Goal: Transaction & Acquisition: Obtain resource

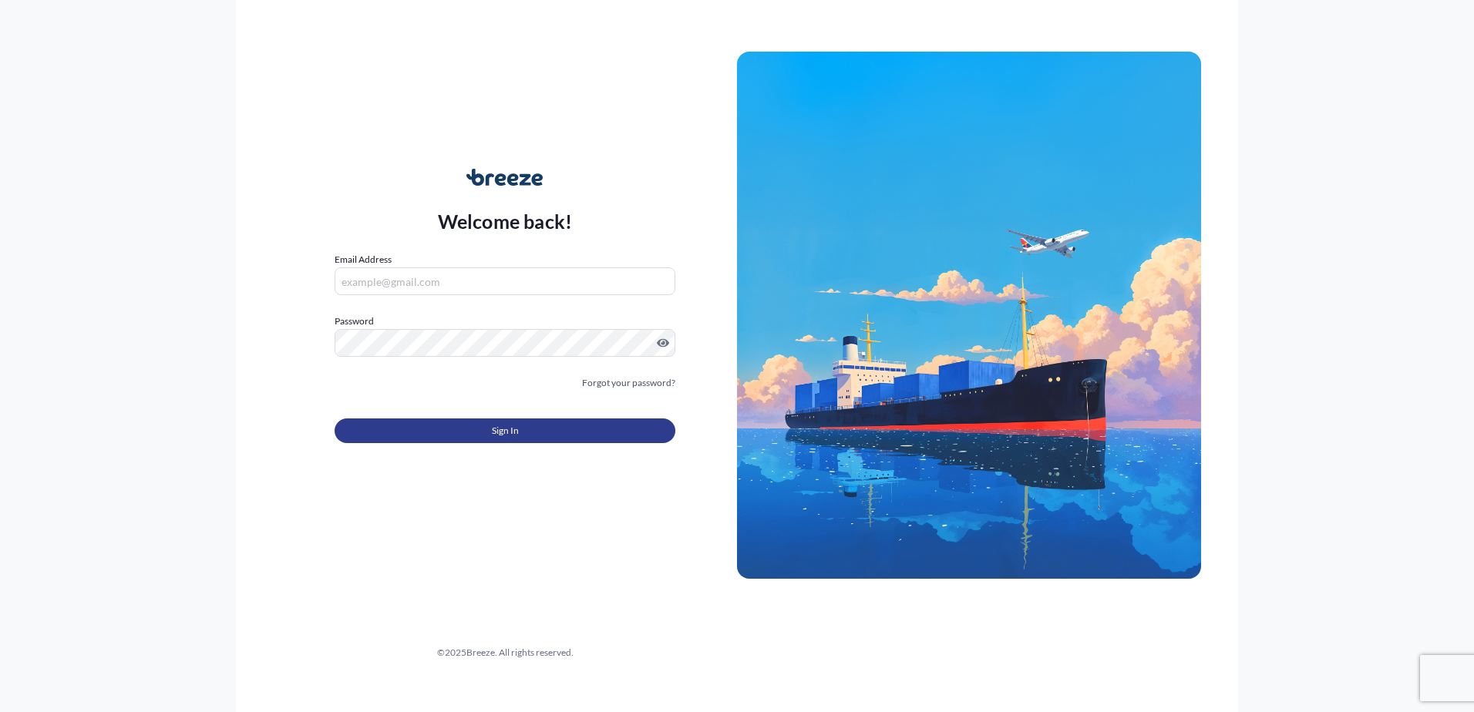
type input "[PERSON_NAME][EMAIL_ADDRESS][DOMAIN_NAME]"
click at [500, 439] on span "Sign In" at bounding box center [505, 430] width 27 height 15
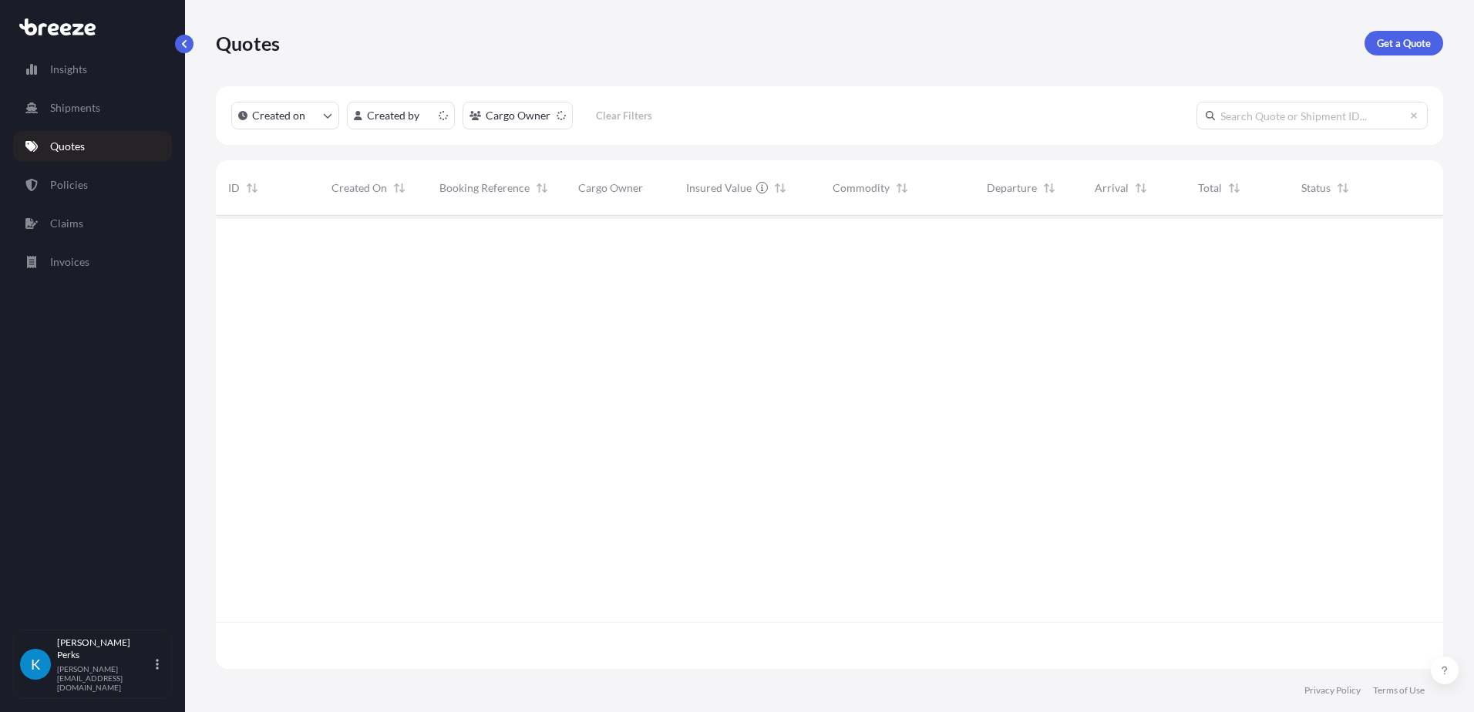
scroll to position [450, 1216]
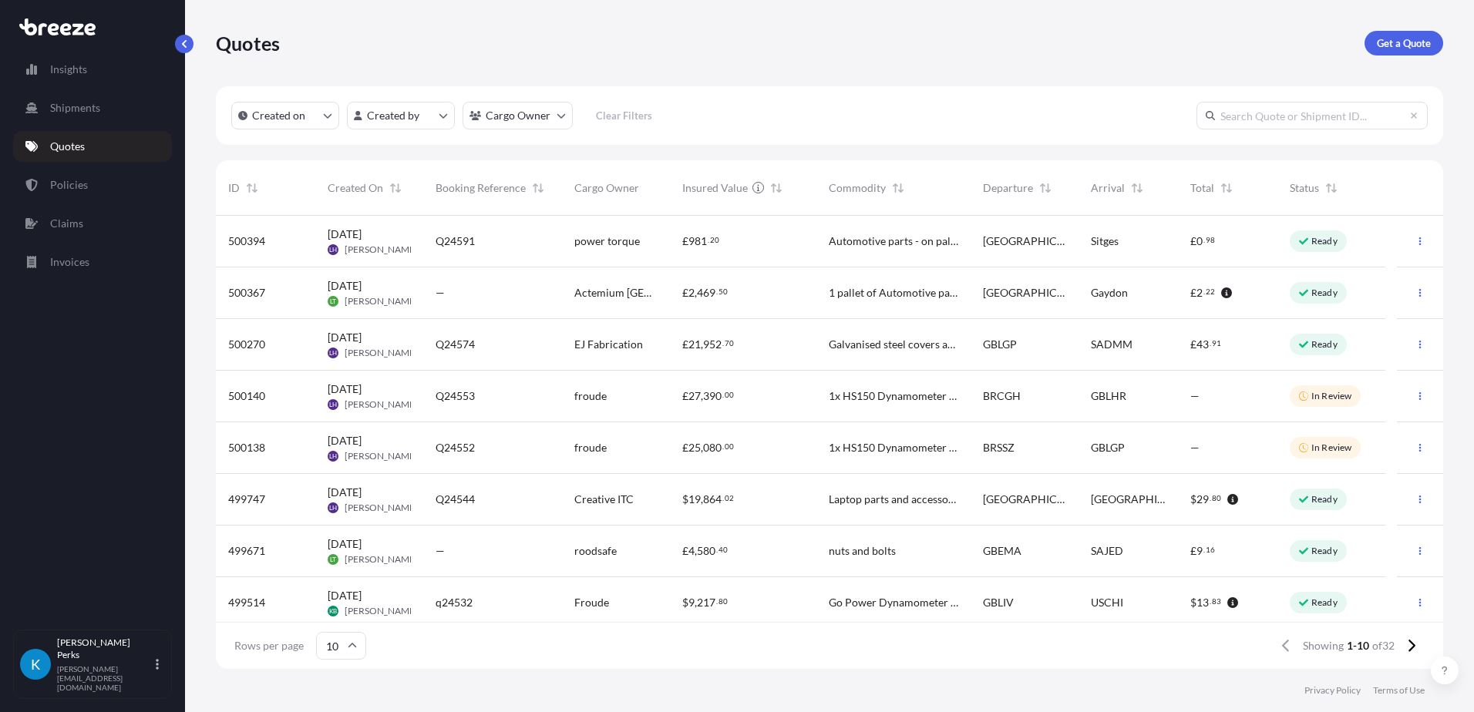
click at [508, 285] on div "—" at bounding box center [493, 292] width 114 height 15
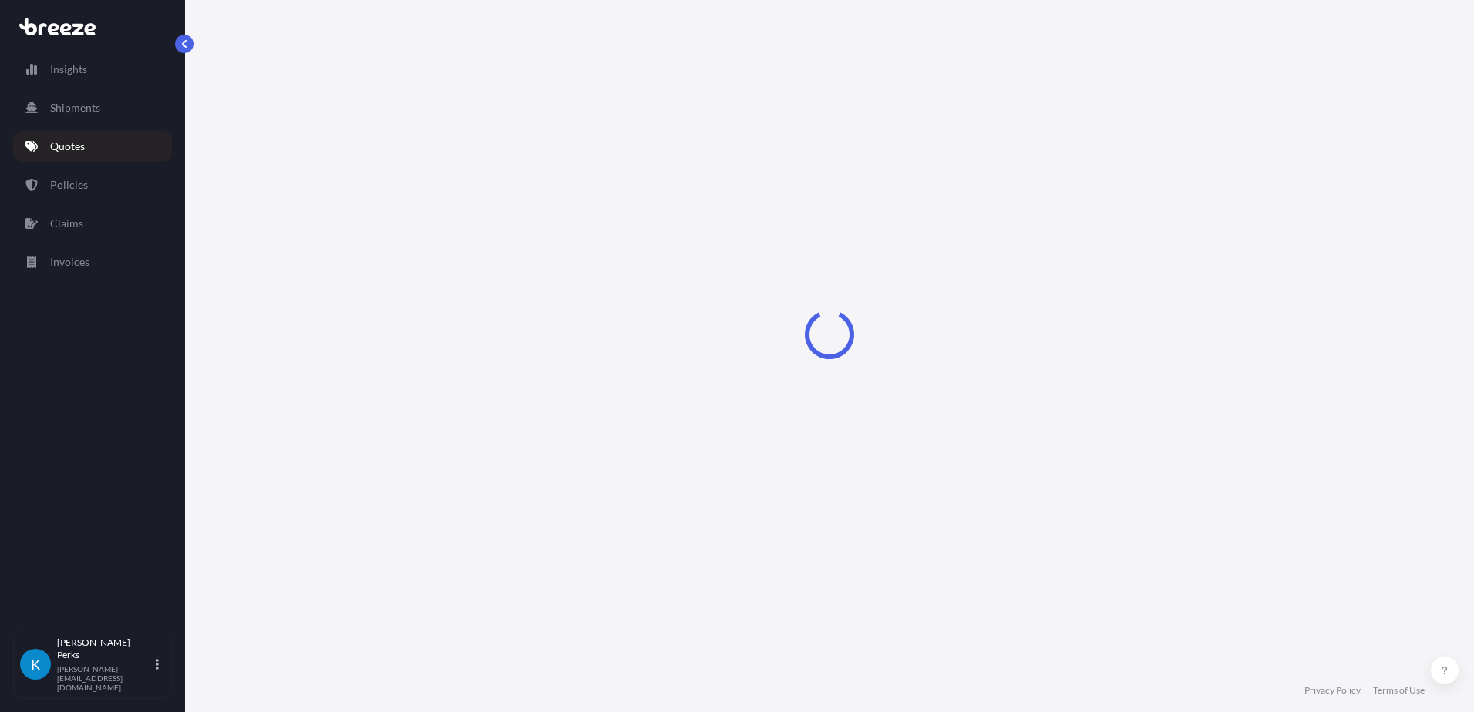
select select "Road"
select select "1"
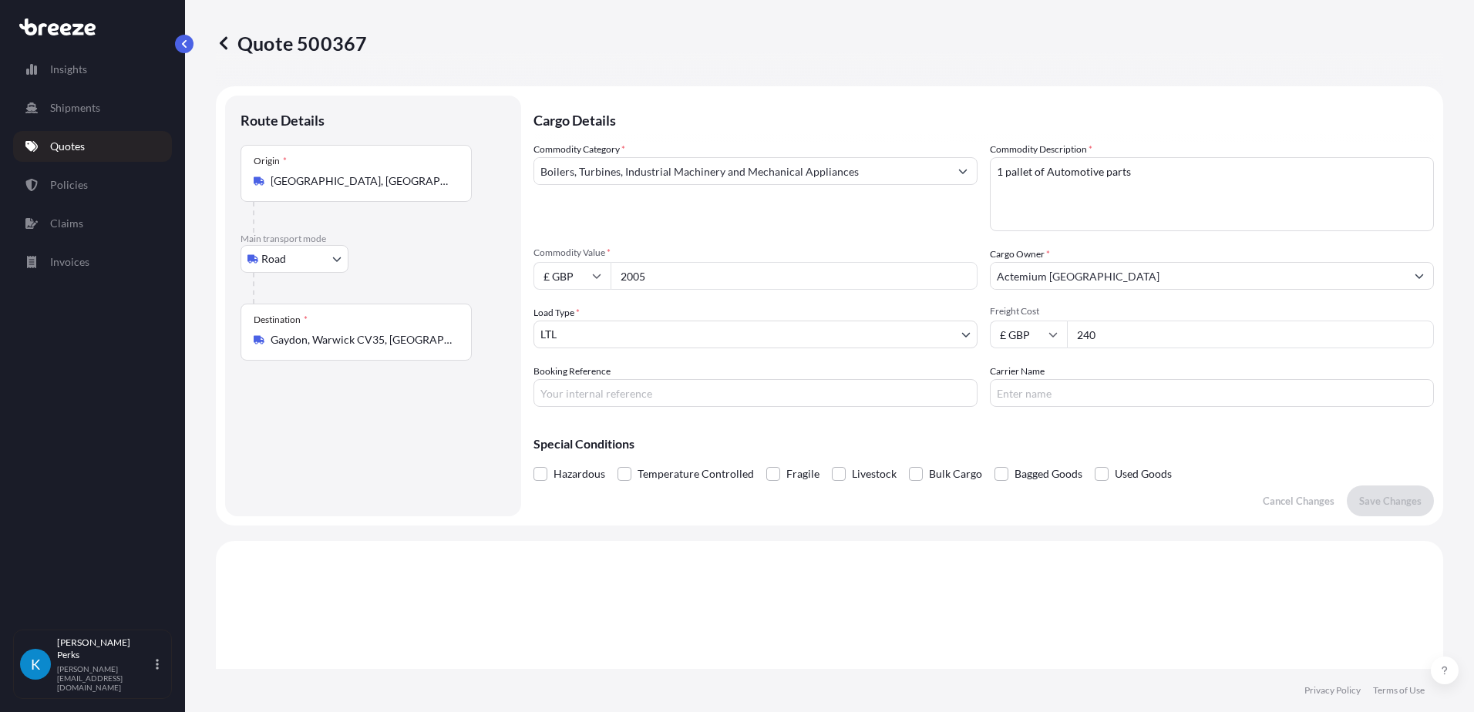
click at [631, 392] on input "Booking Reference" at bounding box center [756, 393] width 444 height 28
type input "J45165"
click at [1035, 381] on input "Carrier Name" at bounding box center [1212, 393] width 444 height 28
type input "TMC"
click at [1365, 509] on button "Save Changes" at bounding box center [1390, 501] width 87 height 31
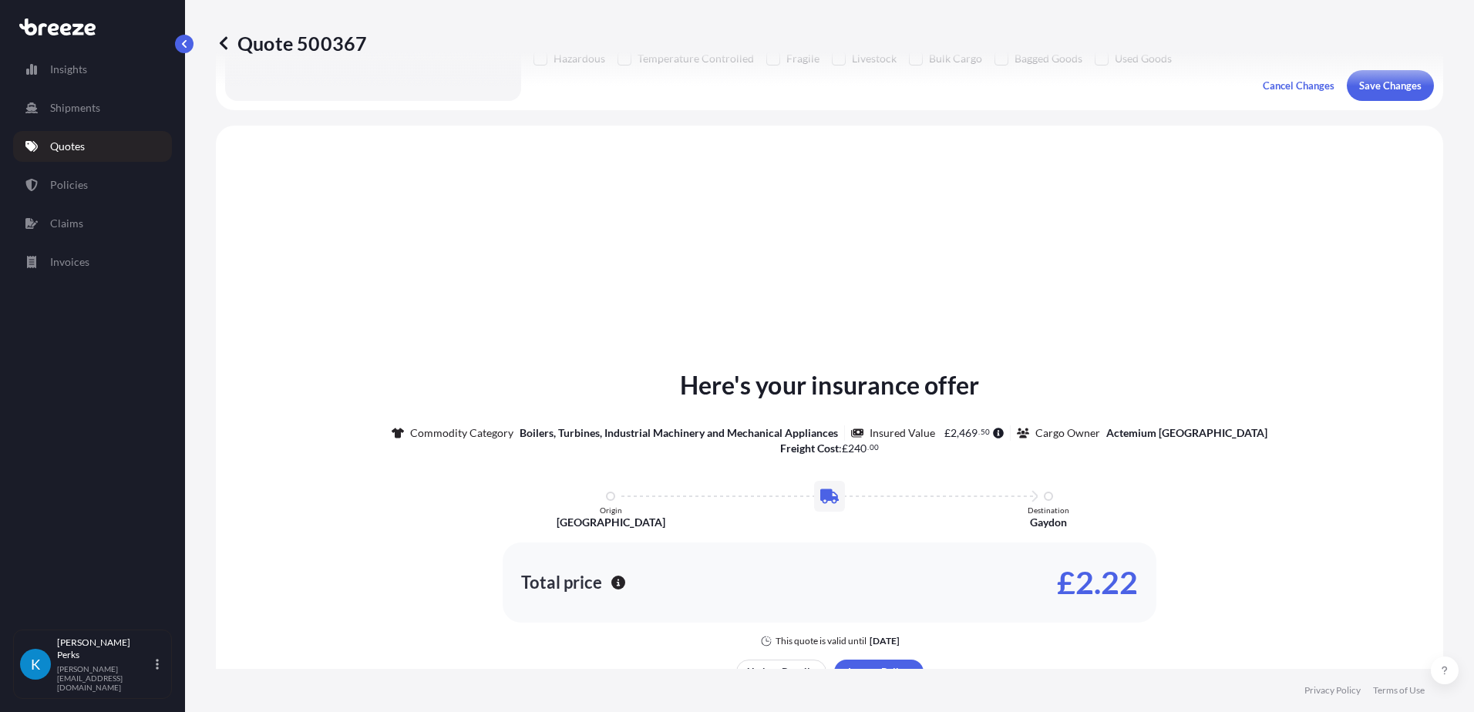
scroll to position [464, 0]
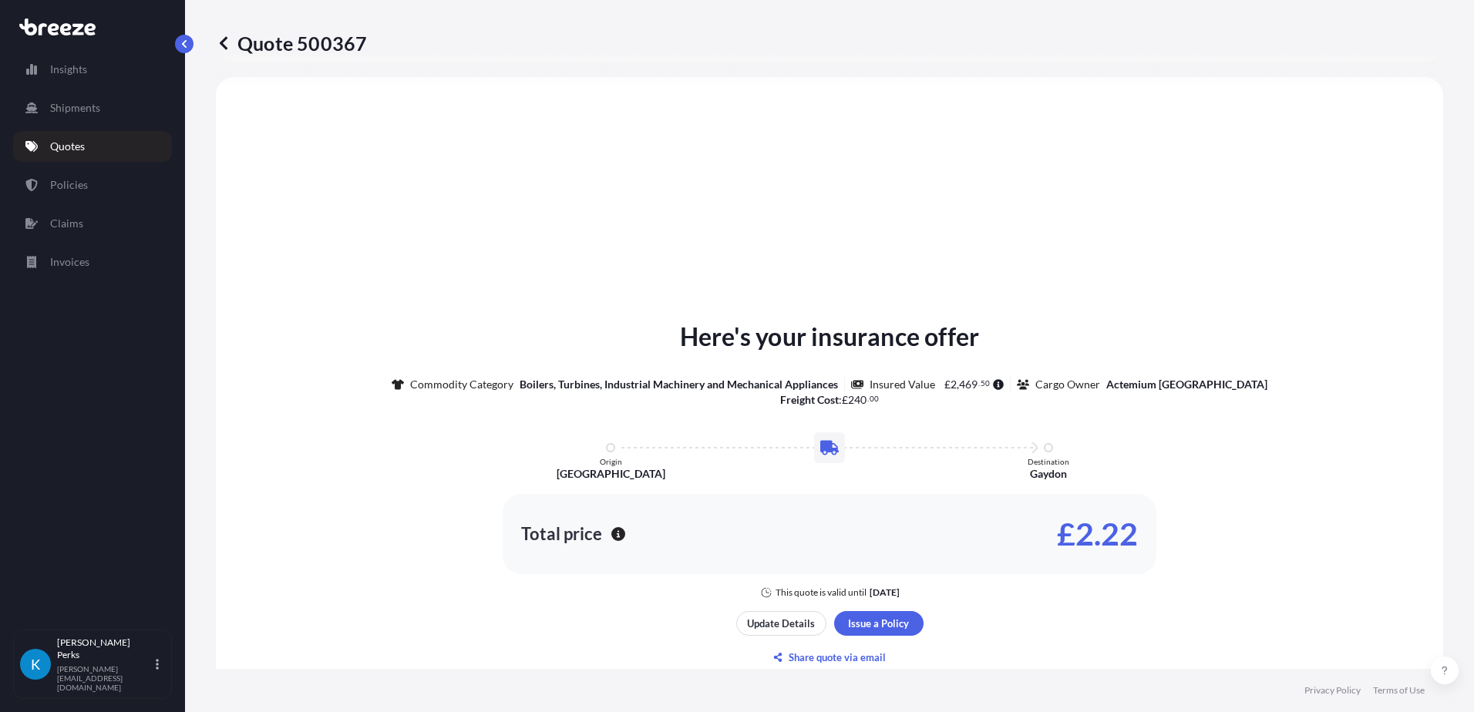
select select "Road"
select select "1"
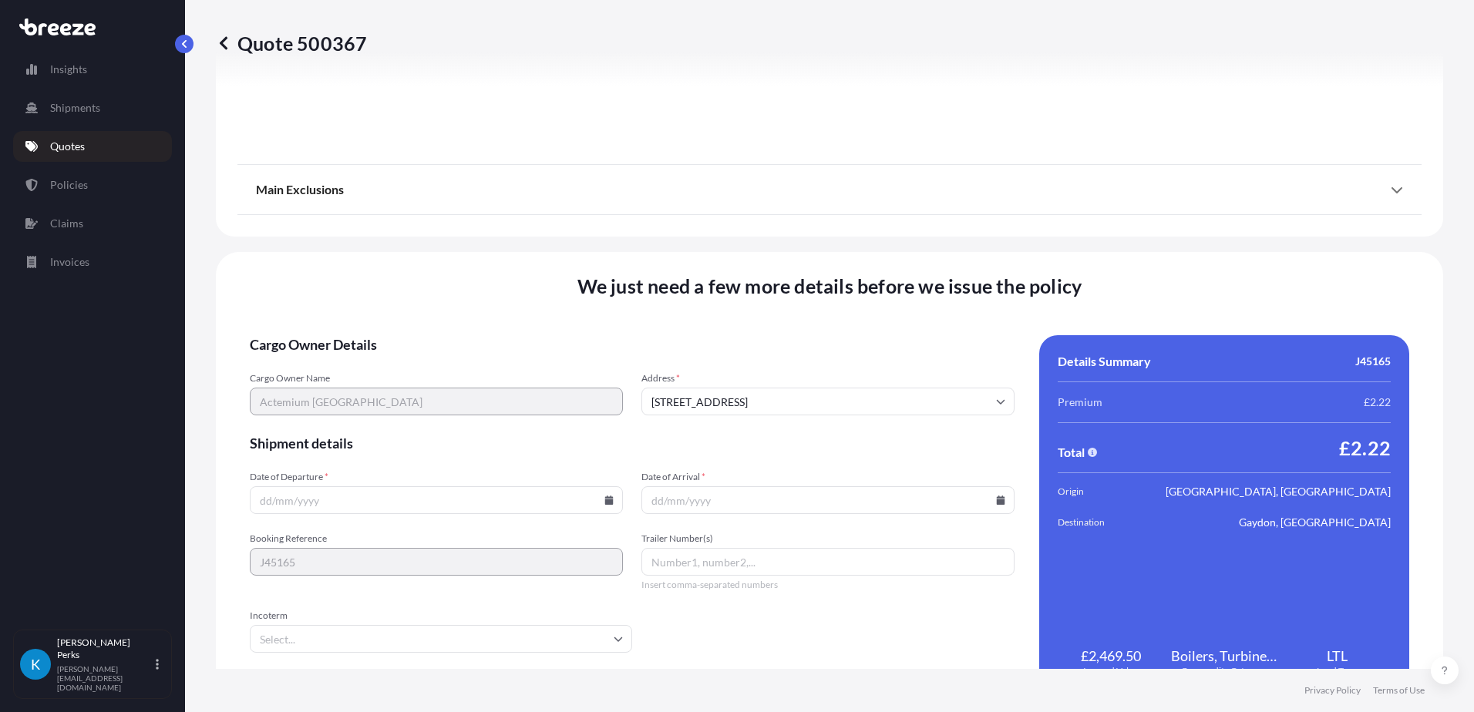
scroll to position [1735, 0]
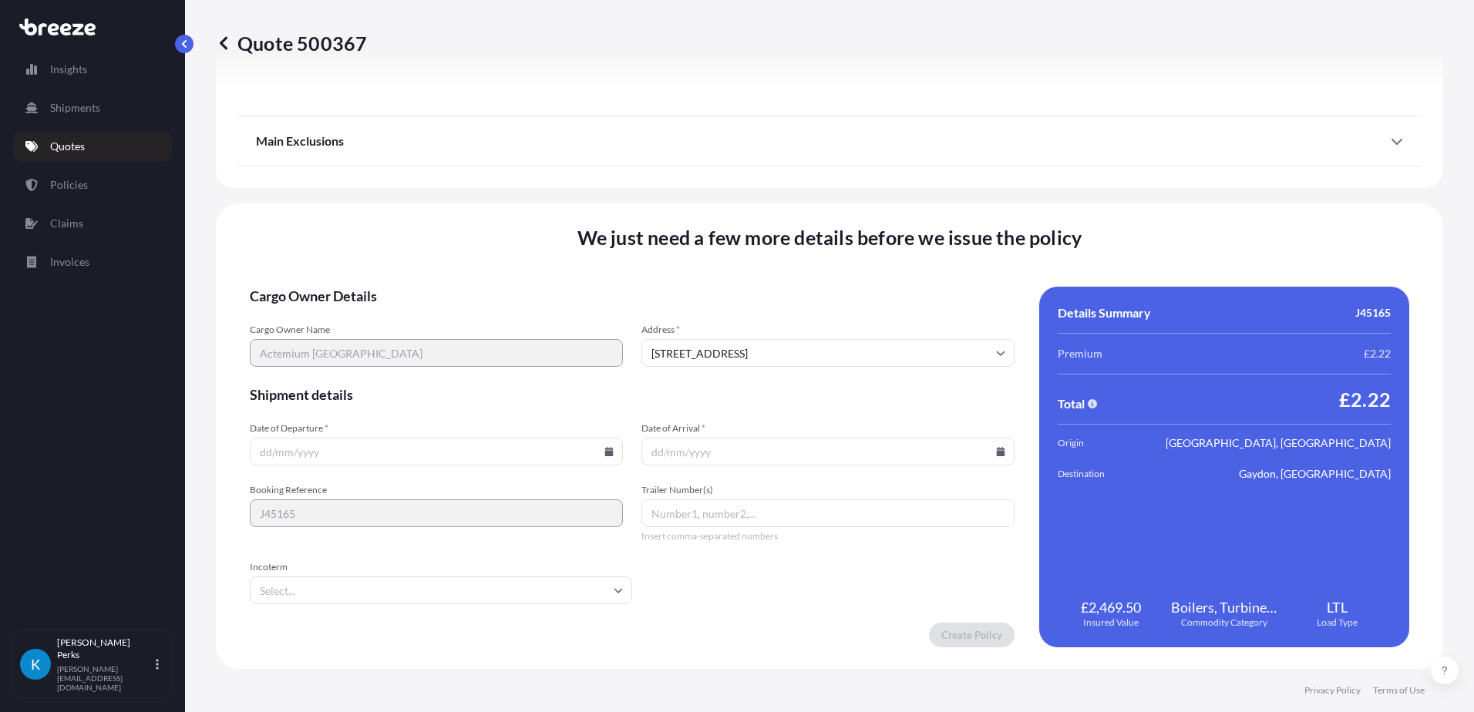
click at [427, 458] on input "Date of Departure *" at bounding box center [436, 452] width 373 height 28
click at [605, 452] on icon at bounding box center [609, 451] width 8 height 9
click at [395, 278] on button "8" at bounding box center [388, 282] width 25 height 25
type input "[DATE]"
click at [697, 443] on input "Date of Arrival *" at bounding box center [827, 452] width 373 height 28
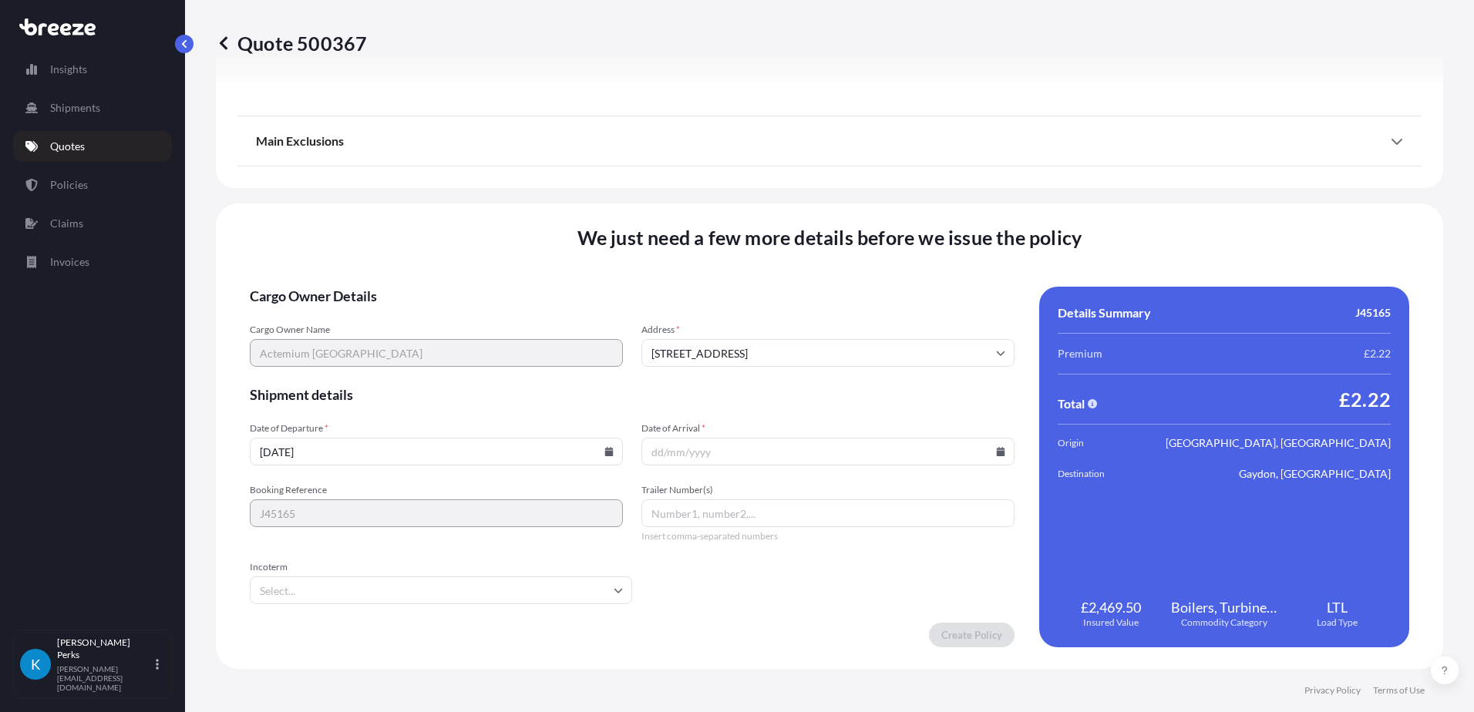
click at [998, 455] on input "Date of Arrival *" at bounding box center [827, 452] width 373 height 28
click at [997, 455] on icon at bounding box center [1001, 451] width 8 height 9
click at [789, 290] on button "8" at bounding box center [776, 282] width 25 height 25
type input "[DATE]"
click at [700, 517] on input "Trailer Number(s)" at bounding box center [827, 514] width 373 height 28
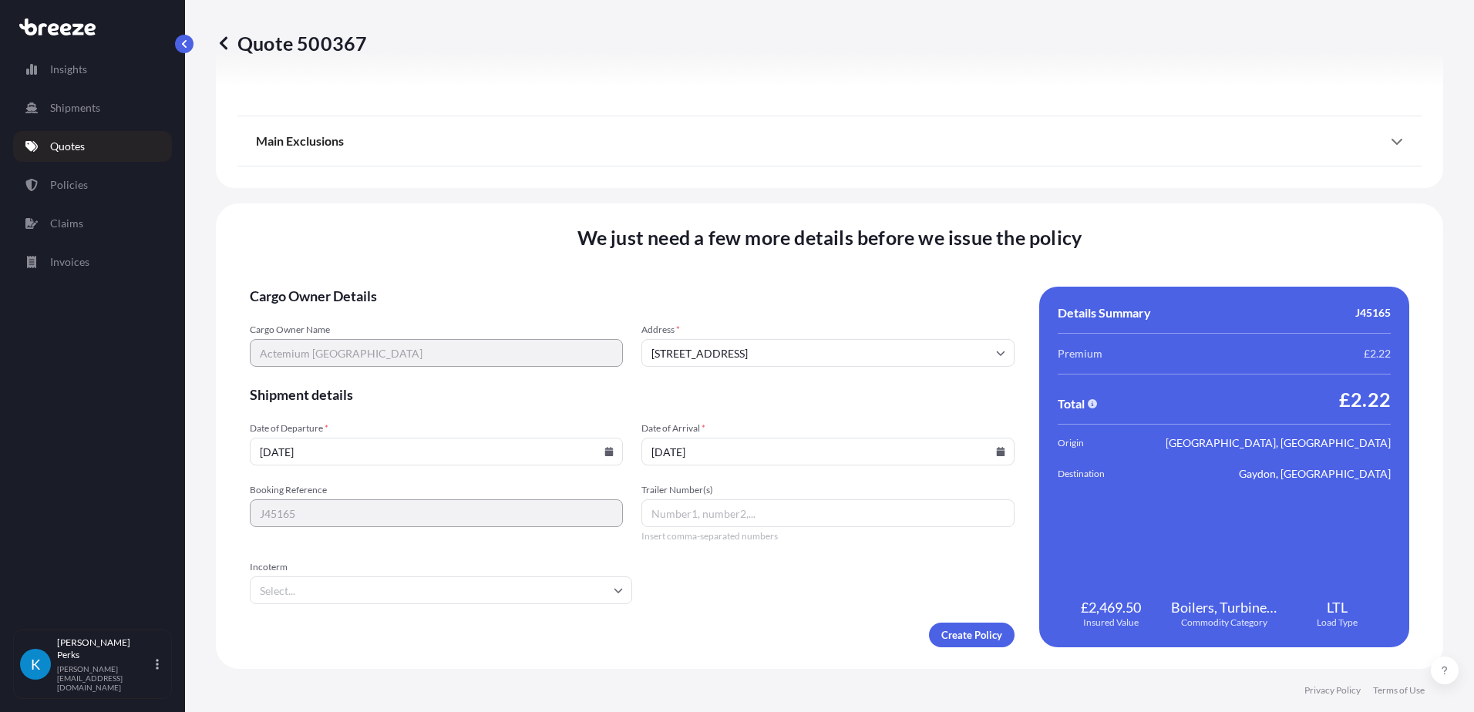
click at [503, 600] on input "Incoterm" at bounding box center [441, 591] width 382 height 28
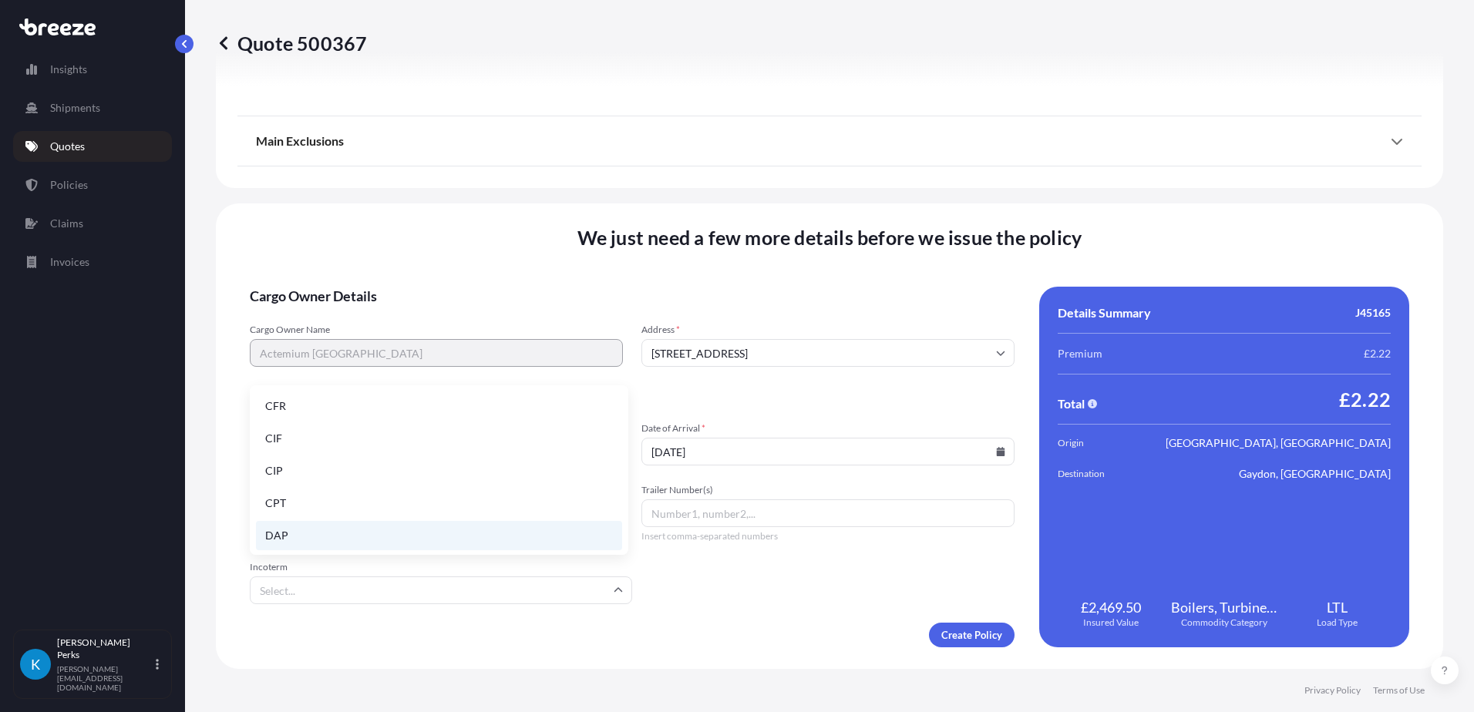
click at [459, 547] on li "DAP" at bounding box center [439, 535] width 366 height 29
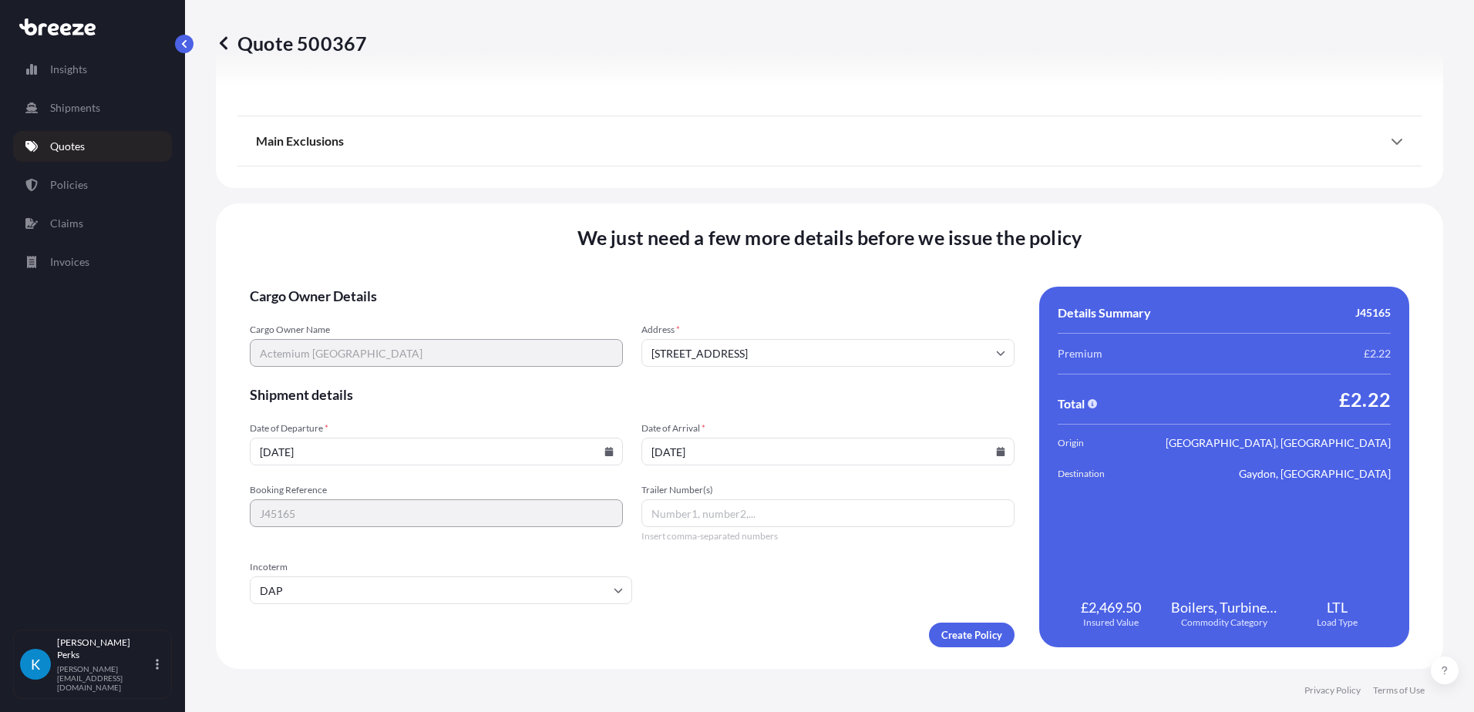
click at [720, 604] on form "Cargo Owner Details Cargo Owner Name Actemium [GEOGRAPHIC_DATA] Address * [GEOG…" at bounding box center [632, 467] width 765 height 361
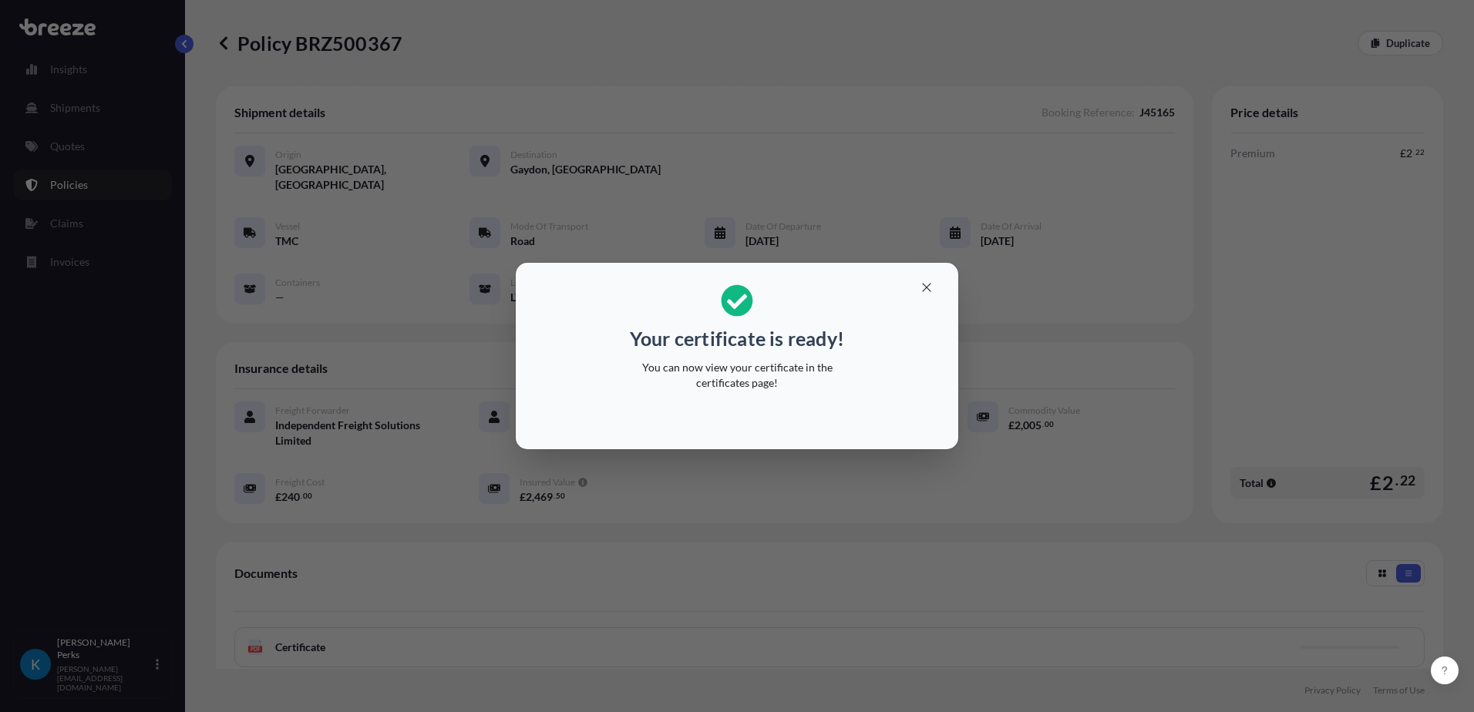
click at [886, 492] on div "Your certificate is ready! You can now view your certificate in the certificate…" at bounding box center [737, 356] width 1474 height 712
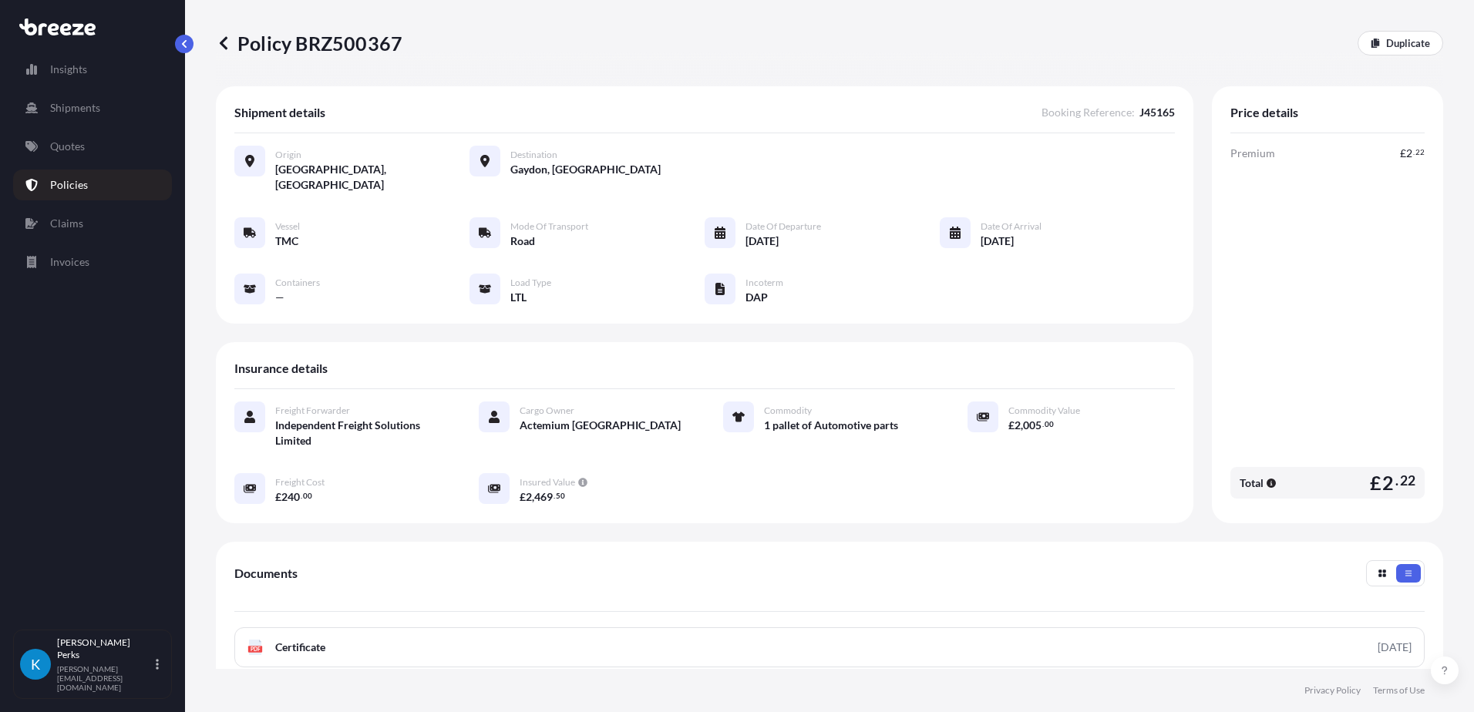
click at [338, 48] on p "Policy BRZ500367" at bounding box center [309, 43] width 187 height 25
copy p "BRZ500367"
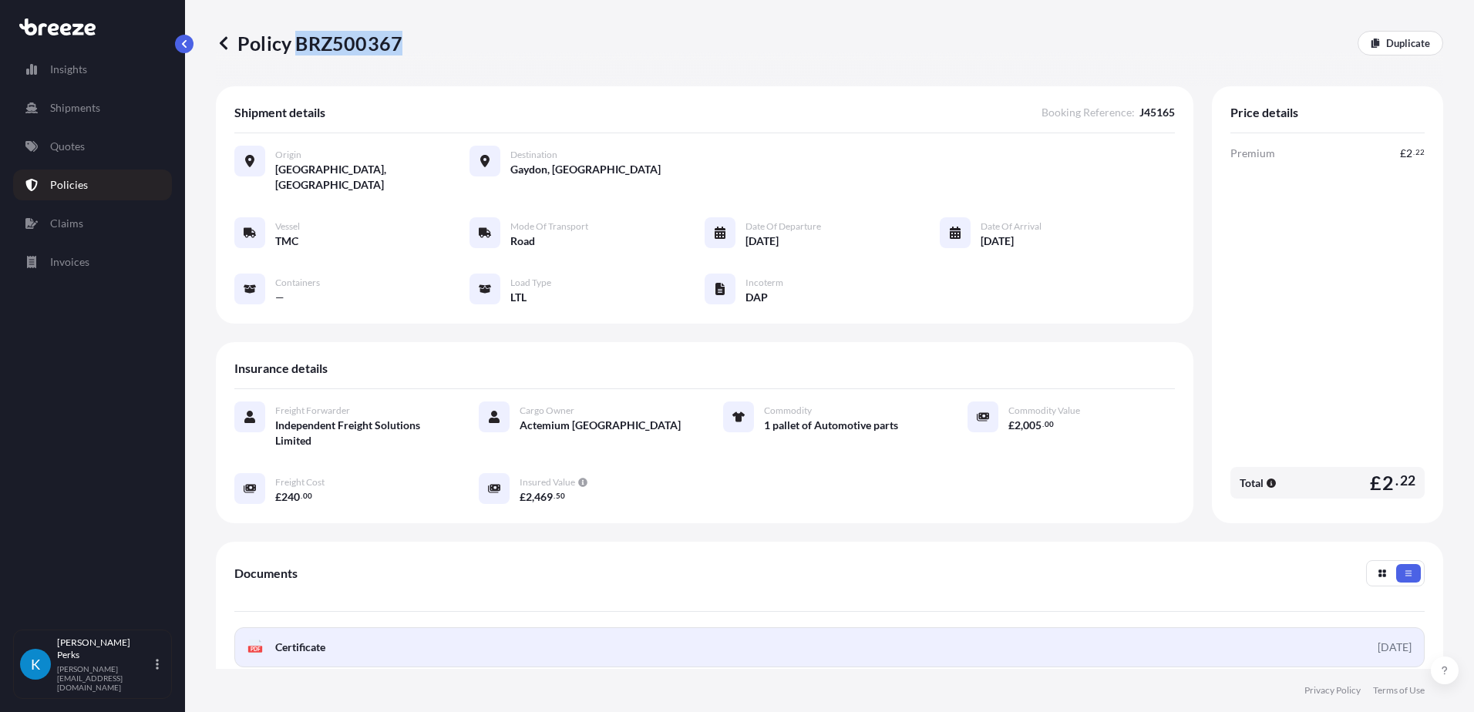
click at [582, 630] on link "PDF Certificate [DATE]" at bounding box center [829, 648] width 1190 height 40
